Goal: Information Seeking & Learning: Check status

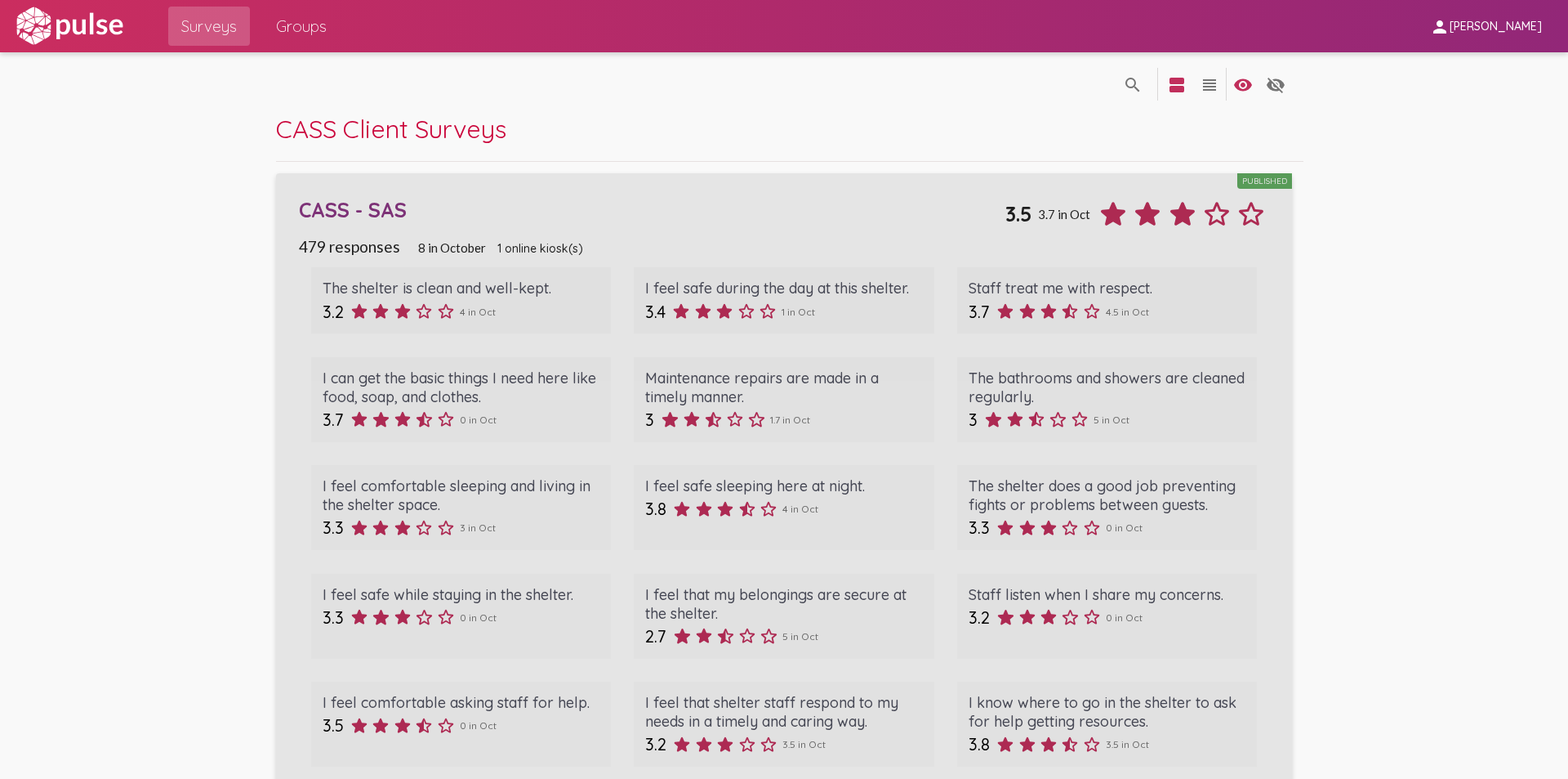
click at [1256, 177] on div "Published" at bounding box center [1264, 181] width 55 height 15
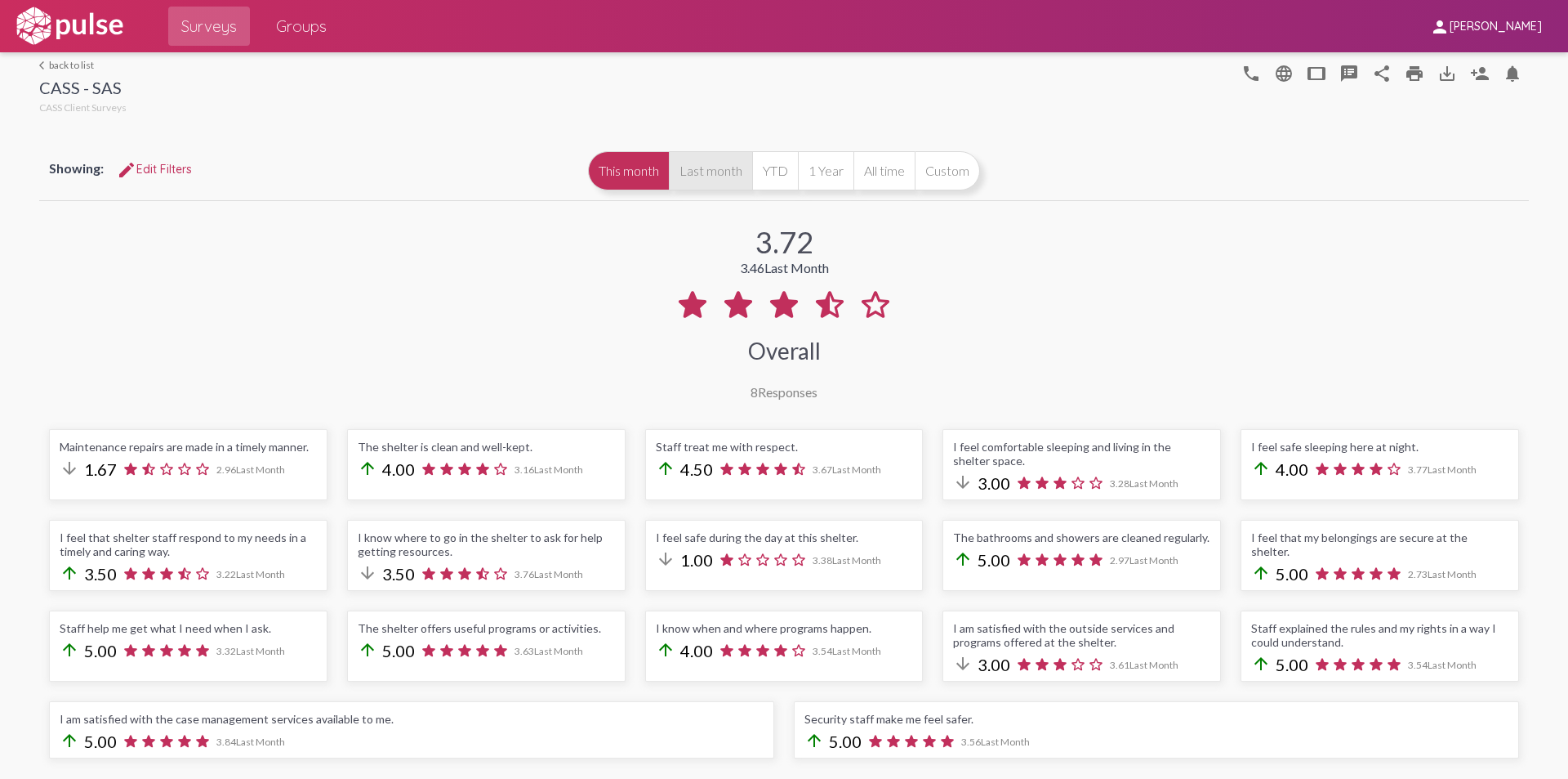
click at [718, 176] on button "Last month" at bounding box center [710, 171] width 83 height 39
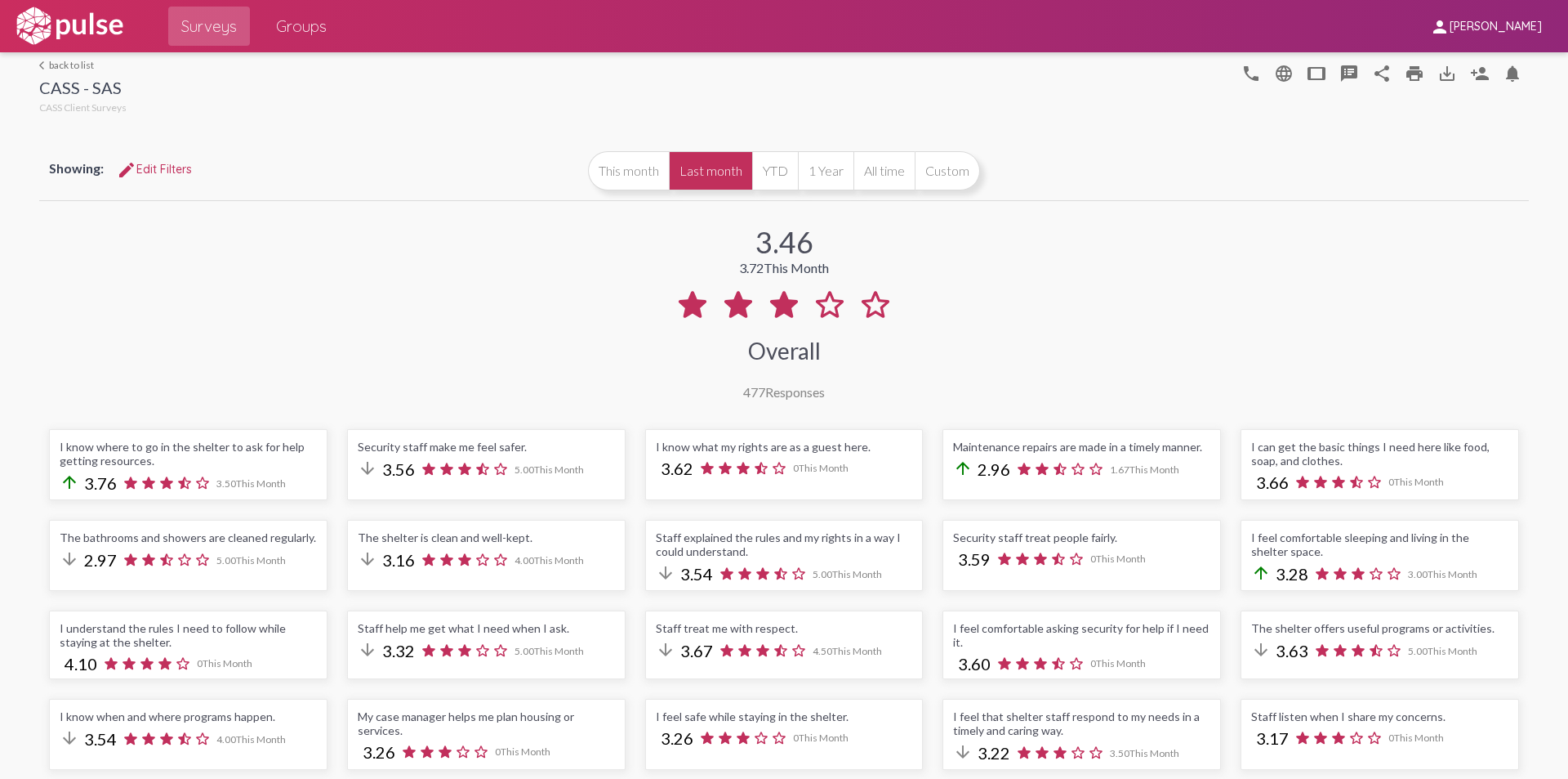
scroll to position [245, 0]
